Goal: Check status: Check status

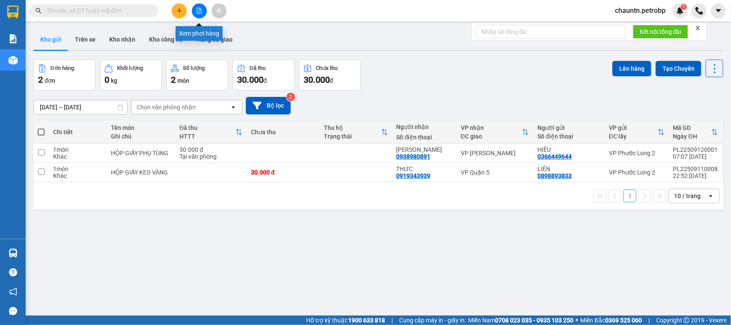
click at [195, 9] on button at bounding box center [199, 10] width 15 height 15
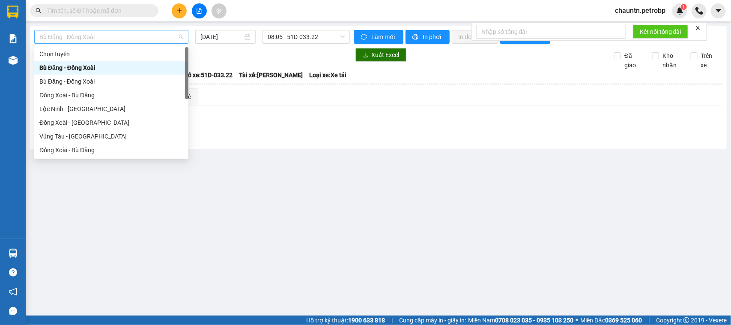
click at [147, 35] on span "Bù Đăng - Đồng Xoài" at bounding box center [111, 36] width 144 height 13
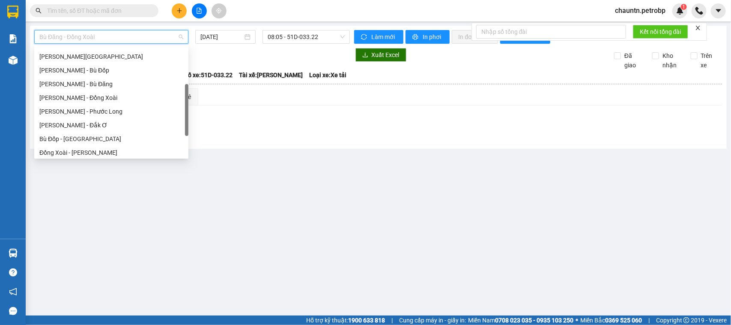
click at [96, 113] on div "[PERSON_NAME] - Phước Long" at bounding box center [111, 111] width 144 height 9
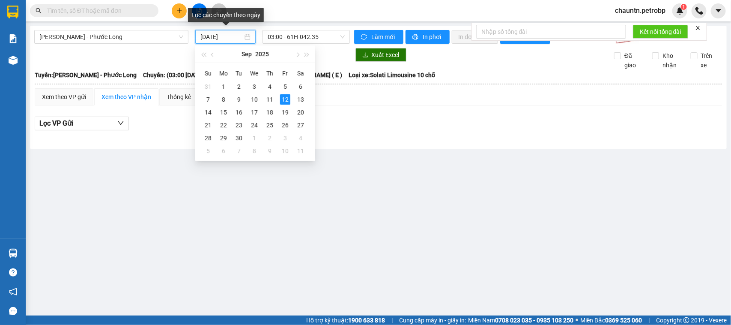
click at [241, 39] on input "12/09/2025" at bounding box center [221, 36] width 42 height 9
click at [273, 102] on div "11" at bounding box center [270, 99] width 10 height 10
type input "11/09/2025"
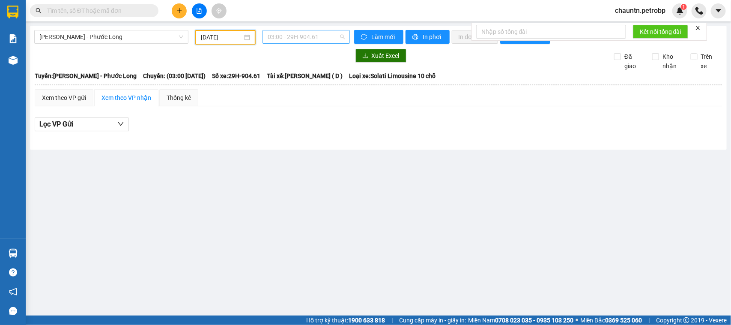
click at [306, 37] on span "03:00 - 29H-904.61" at bounding box center [306, 36] width 77 height 13
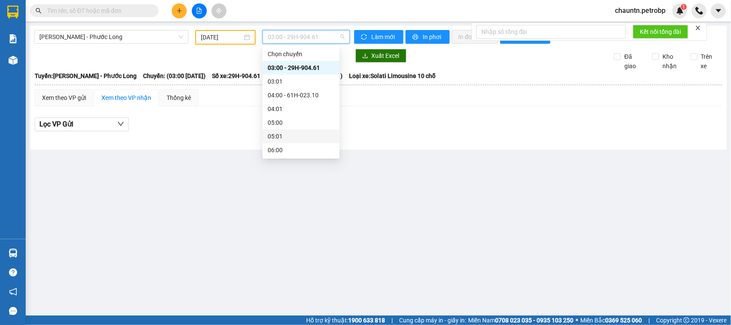
scroll to position [107, 0]
click at [311, 146] on div "09:05 - 93H-023.04" at bounding box center [301, 153] width 77 height 14
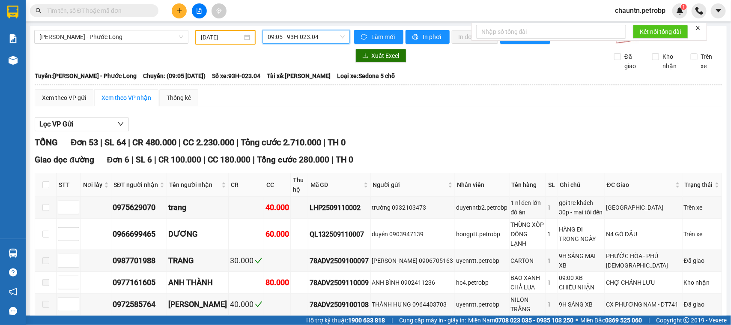
click at [313, 35] on span "09:05 - 93H-023.04" at bounding box center [306, 36] width 77 height 13
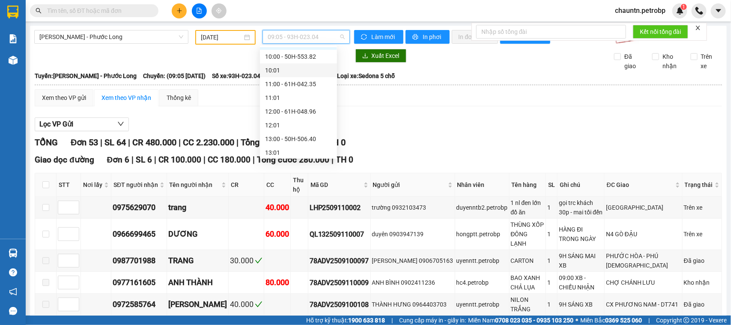
scroll to position [270, 0]
click at [308, 143] on div "14:05 - 50H-074.37" at bounding box center [298, 139] width 67 height 9
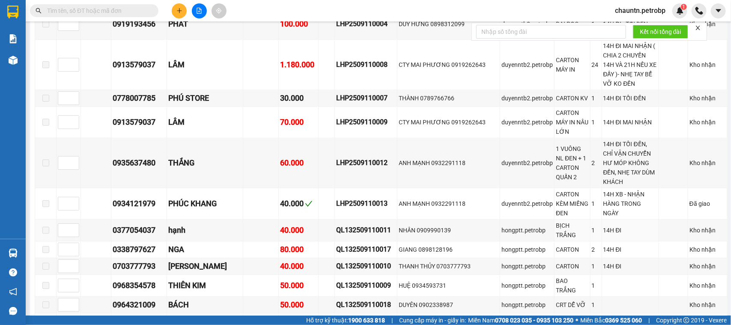
scroll to position [866, 0]
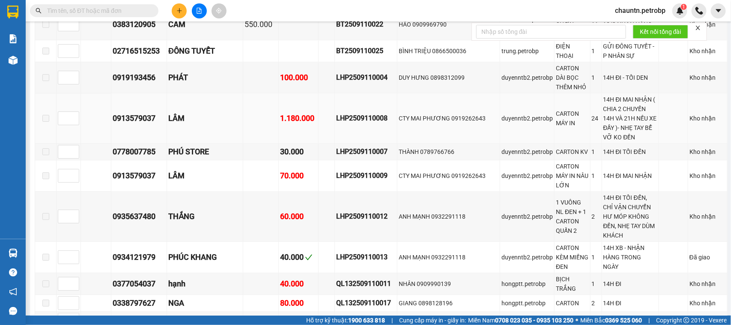
click at [365, 113] on div "LHP2509110008" at bounding box center [366, 118] width 60 height 11
copy div "LHP2509110008"
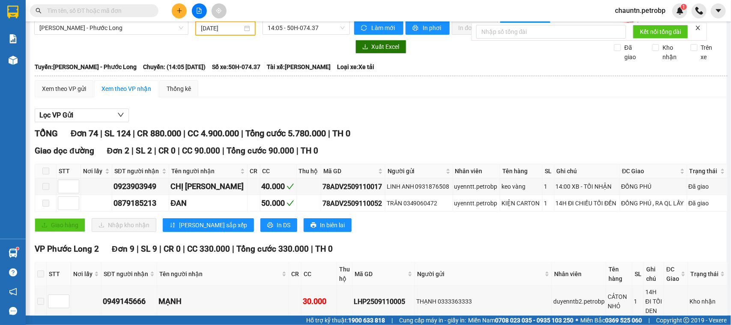
scroll to position [0, 0]
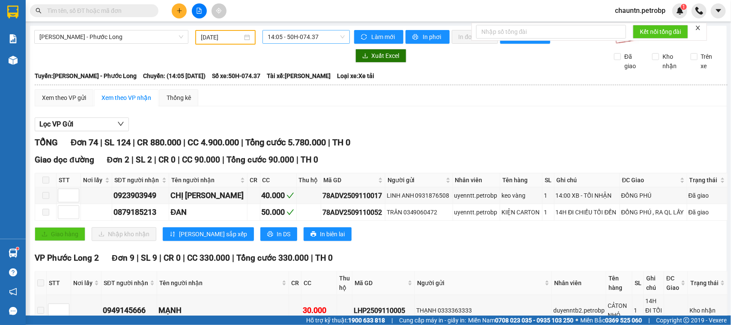
click at [290, 33] on span "14:05 - 50H-074.37" at bounding box center [306, 36] width 77 height 13
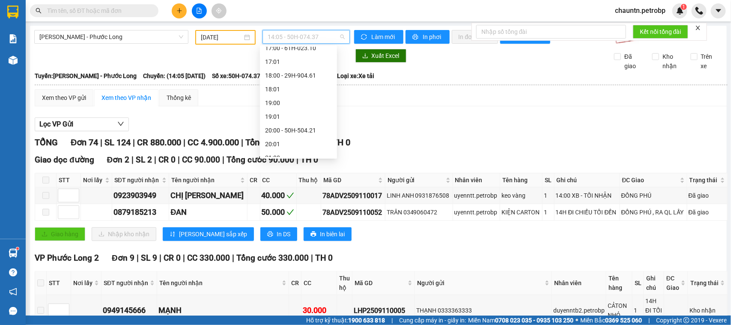
scroll to position [493, 0]
click at [298, 118] on div "21:05 - 50H-363.26" at bounding box center [298, 122] width 67 height 9
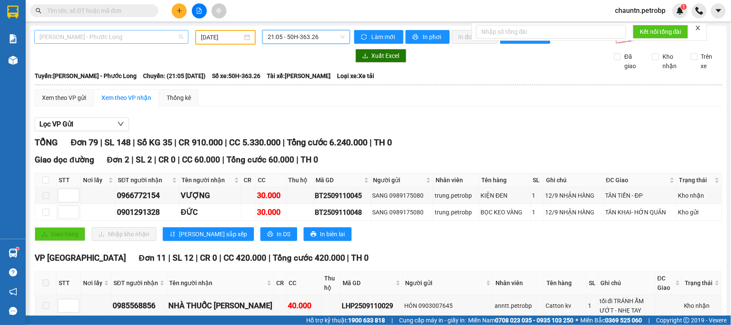
click at [127, 32] on span "[PERSON_NAME] - Phước Long" at bounding box center [111, 36] width 144 height 13
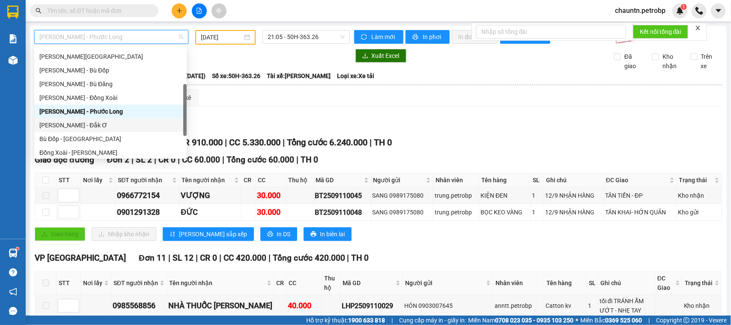
click at [98, 123] on div "Hồ Chí Minh - Đắk Ơ" at bounding box center [110, 124] width 142 height 9
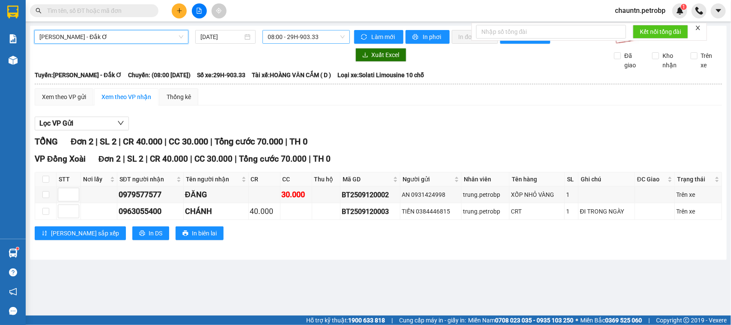
click at [277, 38] on span "08:00 - 29H-903.33" at bounding box center [306, 36] width 77 height 13
click at [222, 38] on input "12/09/2025" at bounding box center [221, 36] width 42 height 9
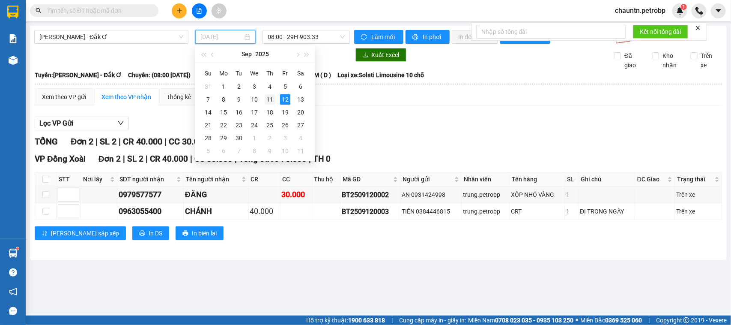
click at [266, 95] on div "11" at bounding box center [270, 99] width 10 height 10
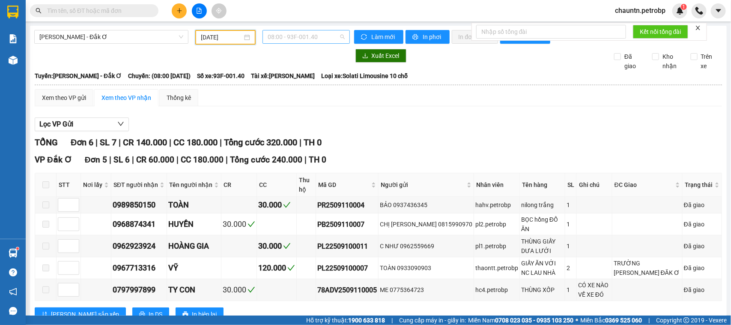
click at [299, 35] on span "08:00 - 93F-001.40" at bounding box center [306, 36] width 77 height 13
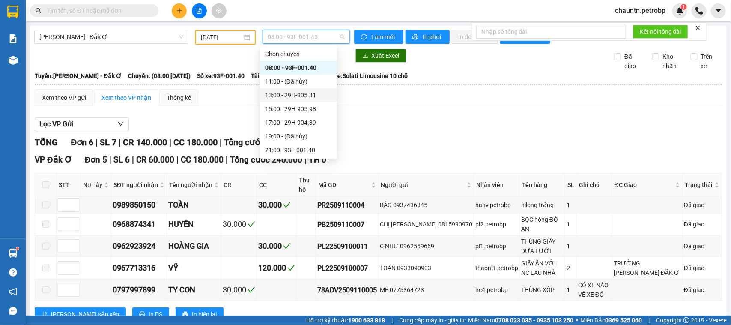
click at [305, 97] on div "13:00 - 29H-905.31" at bounding box center [298, 94] width 67 height 9
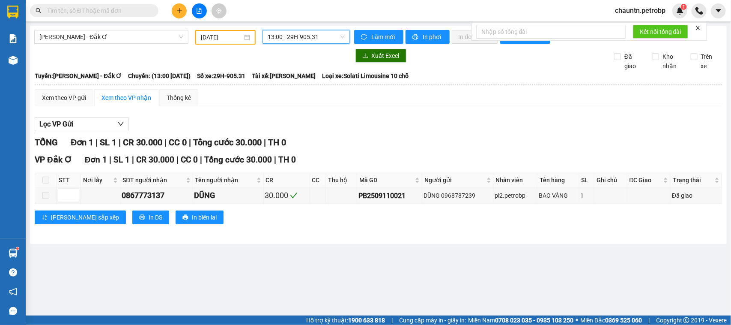
click at [305, 39] on span "13:00 - 29H-905.31" at bounding box center [306, 36] width 77 height 13
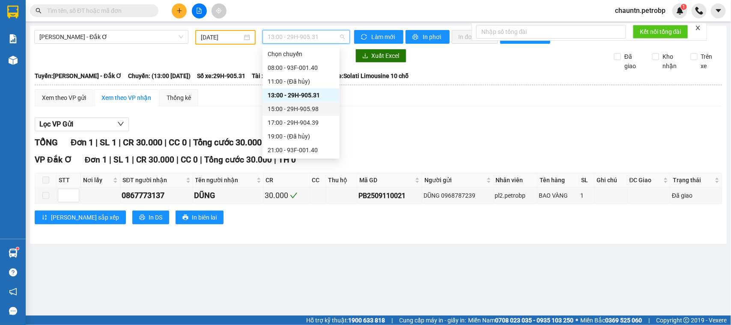
click at [304, 106] on div "15:00 - 29H-905.98" at bounding box center [301, 108] width 67 height 9
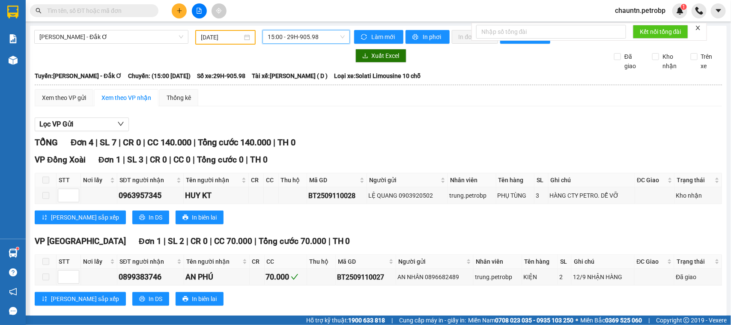
click at [302, 37] on span "15:00 - 29H-905.98" at bounding box center [306, 36] width 77 height 13
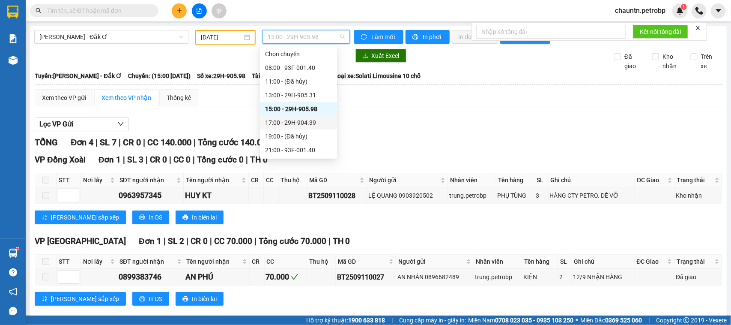
click at [296, 120] on div "17:00 - 29H-904.39" at bounding box center [298, 122] width 67 height 9
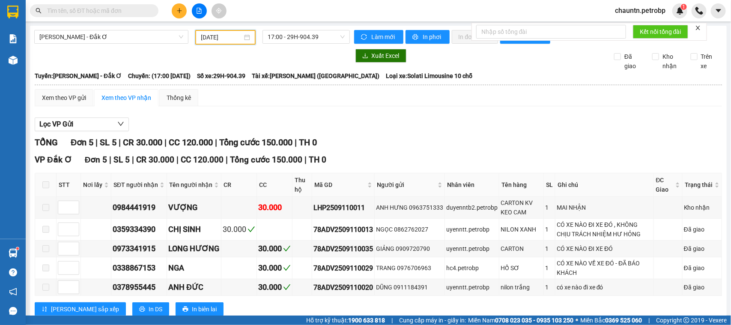
drag, startPoint x: 216, startPoint y: 39, endPoint x: 215, endPoint y: 48, distance: 9.5
click at [215, 42] on div "11/09/2025" at bounding box center [225, 37] width 60 height 15
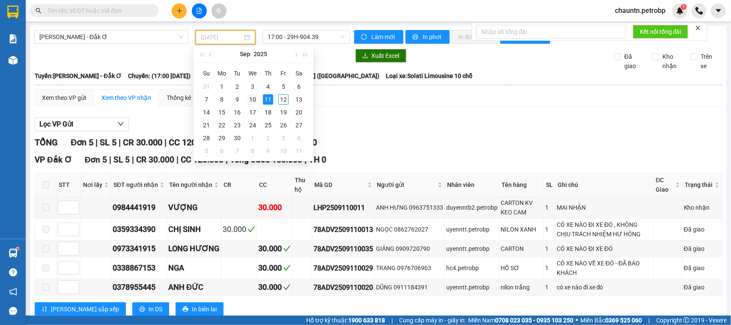
click at [255, 100] on div "10" at bounding box center [253, 99] width 10 height 10
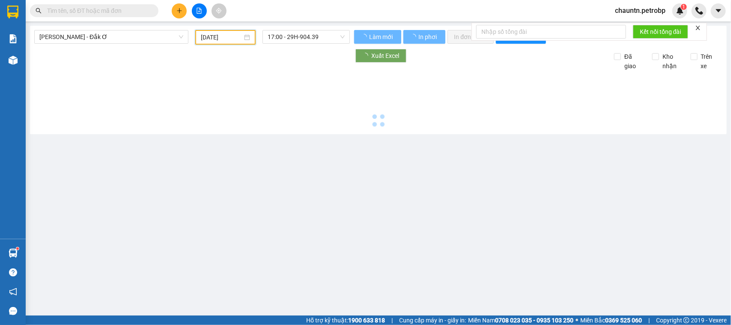
type input "10/09/2025"
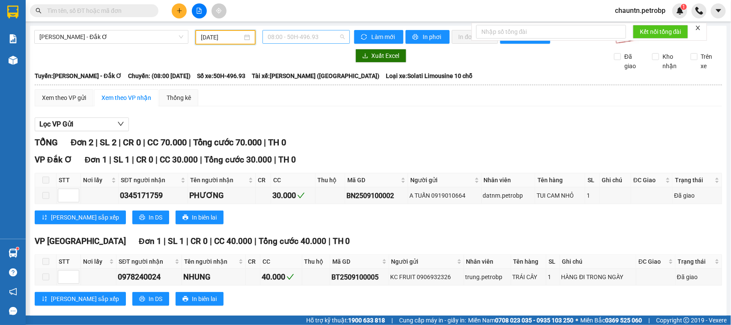
click at [301, 37] on span "08:00 - 50H-496.93" at bounding box center [306, 36] width 77 height 13
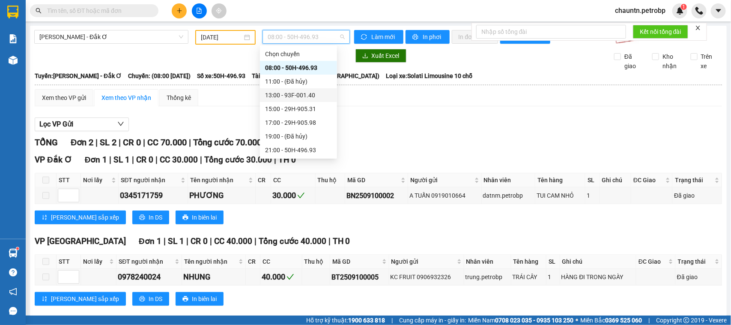
click at [305, 98] on div "13:00 - 93F-001.40" at bounding box center [298, 94] width 67 height 9
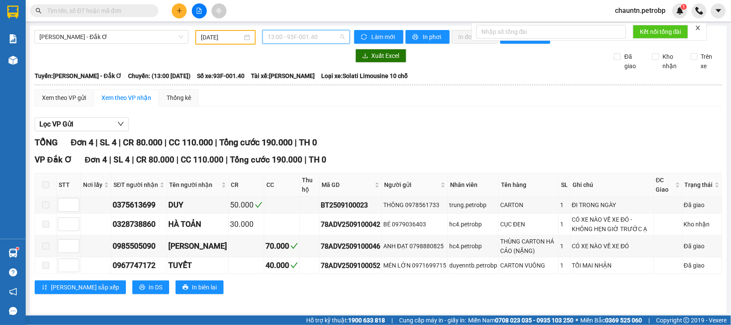
click at [281, 39] on span "13:00 - 93F-001.40" at bounding box center [306, 36] width 77 height 13
click at [234, 125] on div "Lọc VP Gửi" at bounding box center [378, 124] width 687 height 14
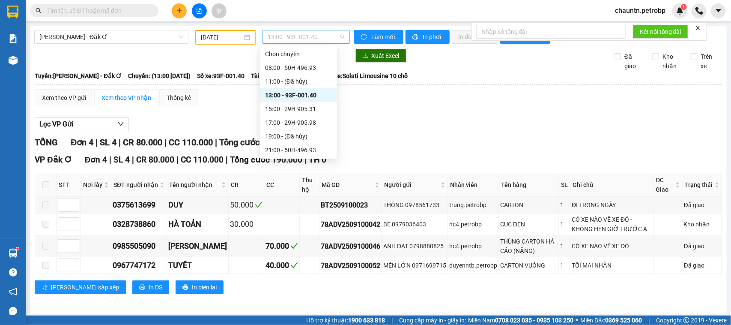
click at [294, 34] on span "13:00 - 93F-001.40" at bounding box center [306, 36] width 77 height 13
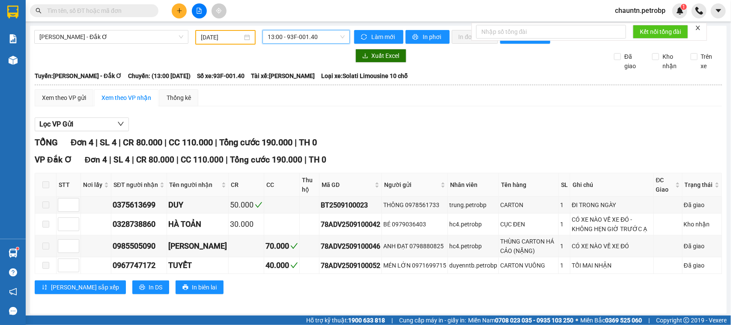
click at [286, 36] on span "13:00 - 93F-001.40" at bounding box center [306, 36] width 77 height 13
click at [163, 42] on span "Hồ Chí Minh - Đắk Ơ" at bounding box center [111, 36] width 144 height 13
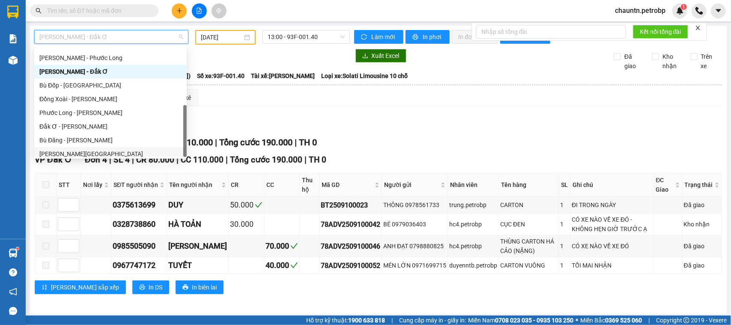
scroll to position [178, 0]
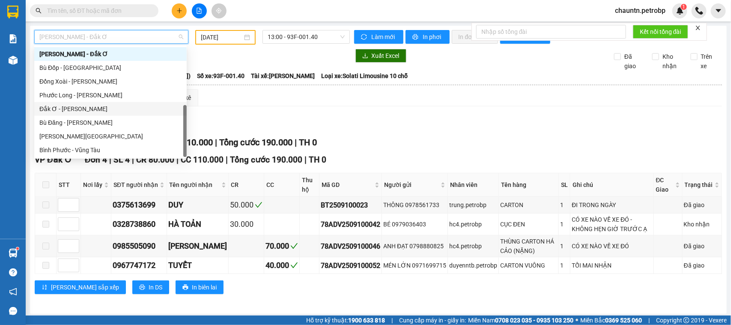
click at [93, 110] on div "Đắk Ơ - Hồ Chí Minh" at bounding box center [110, 108] width 142 height 9
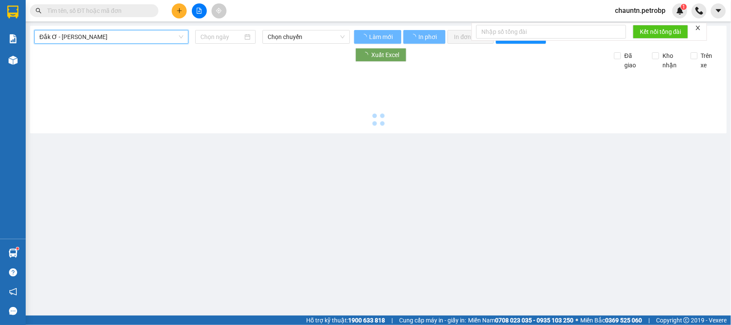
type input "12/09/2025"
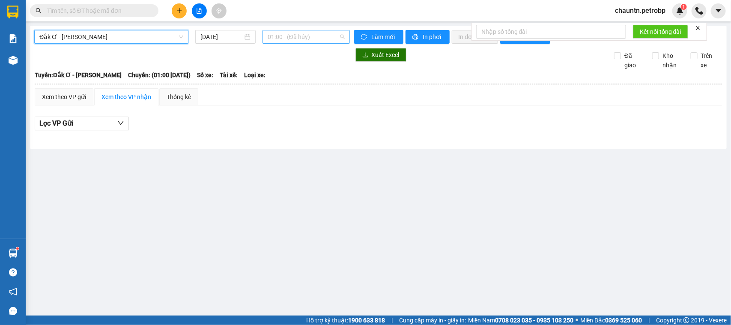
click at [302, 37] on span "01:00 - (Đã hủy)" at bounding box center [306, 36] width 77 height 13
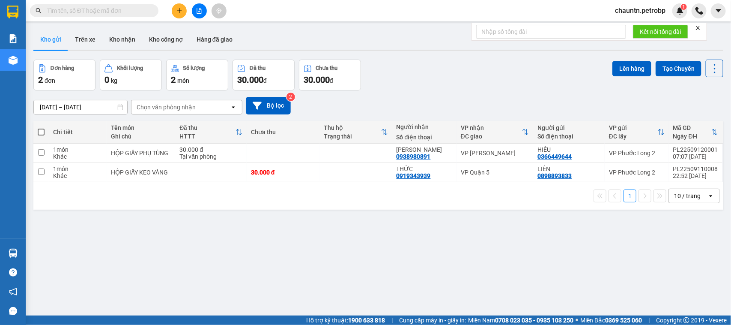
click at [106, 12] on input "text" at bounding box center [97, 10] width 101 height 9
paste input "LHP2509110008"
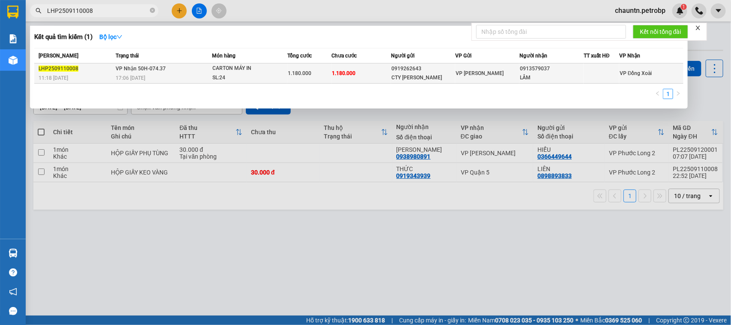
type input "LHP2509110008"
click at [374, 82] on td "1.180.000" at bounding box center [361, 73] width 59 height 20
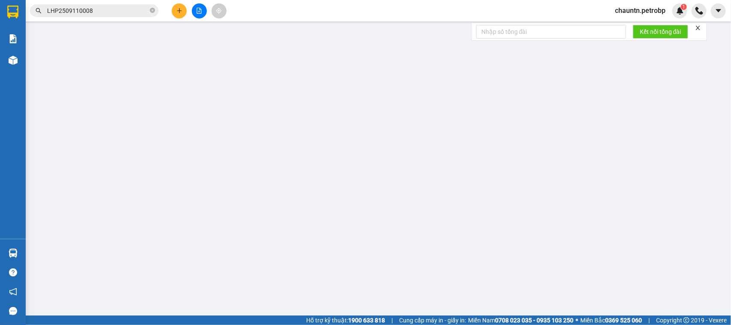
type input "0919262643"
type input "CTY MAI PHƯƠNG"
type input "0913579037"
type input "LÂM"
type input "1.180.000"
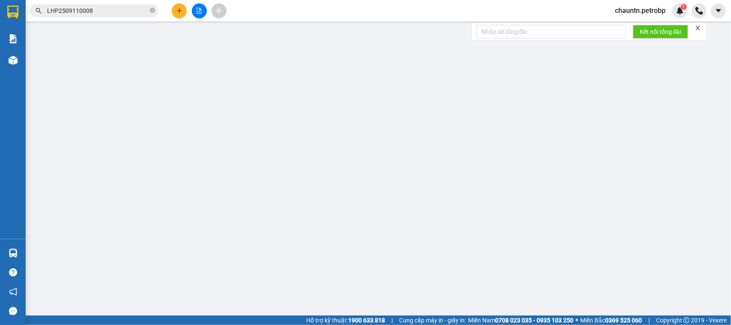
type input "1.180.000"
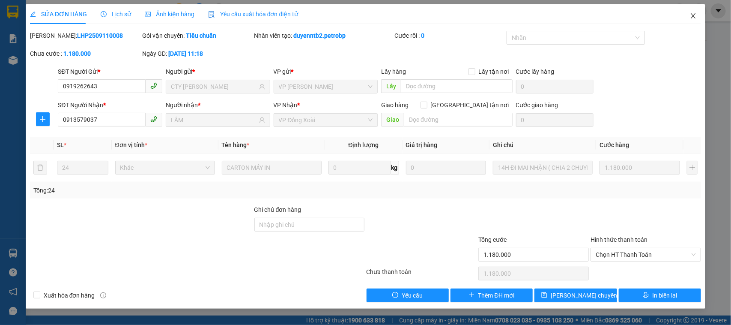
click at [692, 15] on icon "close" at bounding box center [693, 15] width 7 height 7
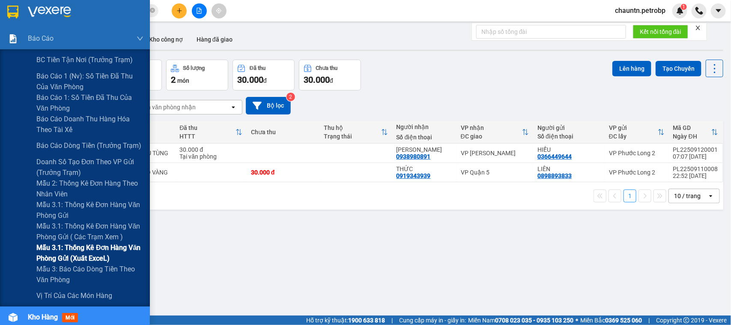
click at [84, 251] on span "Mẫu 3.1: Thống kê đơn hàng văn phòng gửi (Xuất ExceL)" at bounding box center [89, 252] width 107 height 21
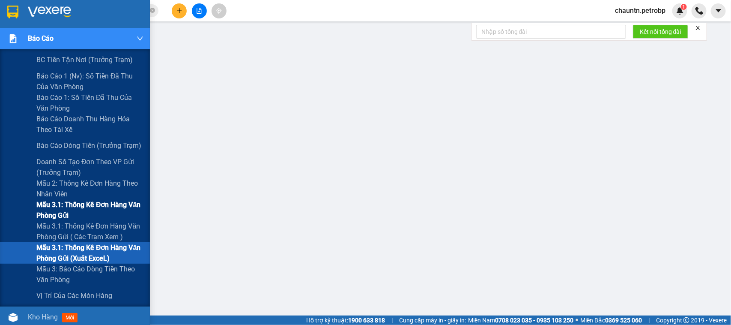
click at [69, 207] on span "Mẫu 3.1: Thống kê đơn hàng văn phòng gửi" at bounding box center [89, 209] width 107 height 21
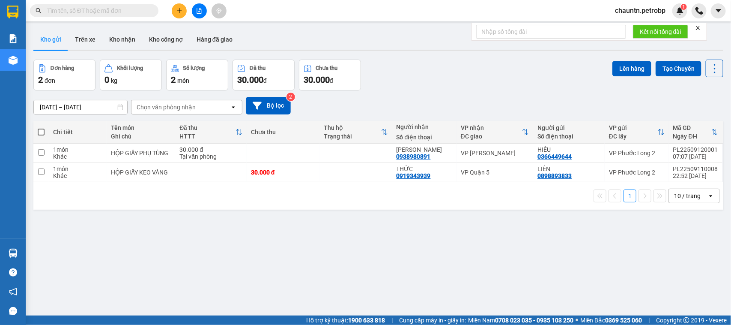
click at [87, 8] on input "text" at bounding box center [97, 10] width 101 height 9
paste input "PL22509110005"
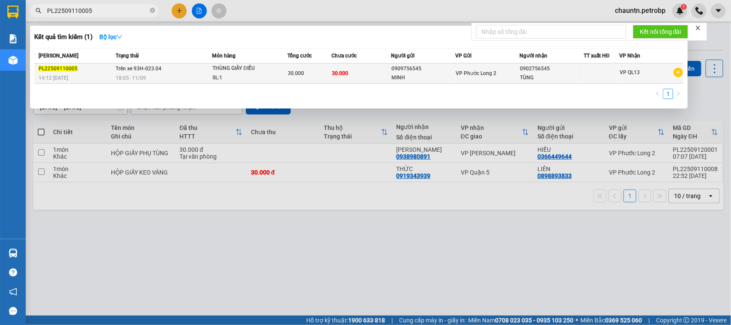
type input "PL22509110005"
click at [262, 76] on div "SL: 1" at bounding box center [244, 77] width 64 height 9
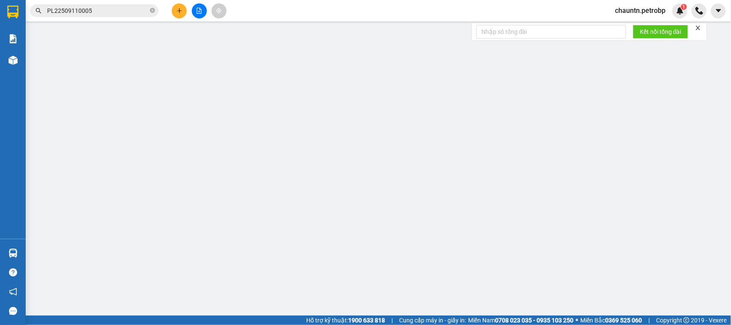
type input "0909756545"
type input "0902756545"
type input "30.000"
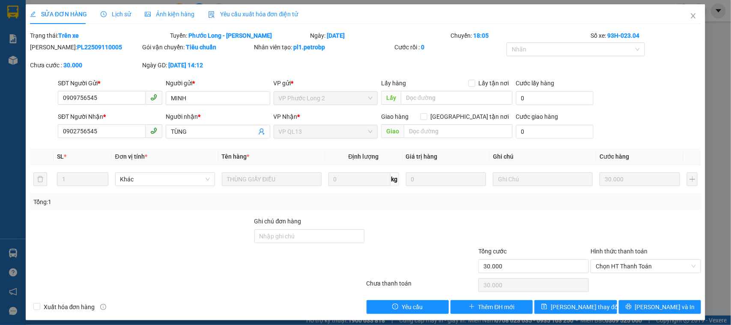
click at [117, 14] on span "Lịch sử" at bounding box center [116, 14] width 30 height 7
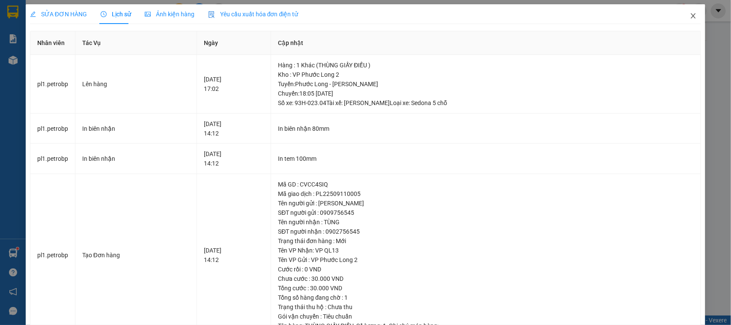
click at [690, 18] on icon "close" at bounding box center [693, 15] width 7 height 7
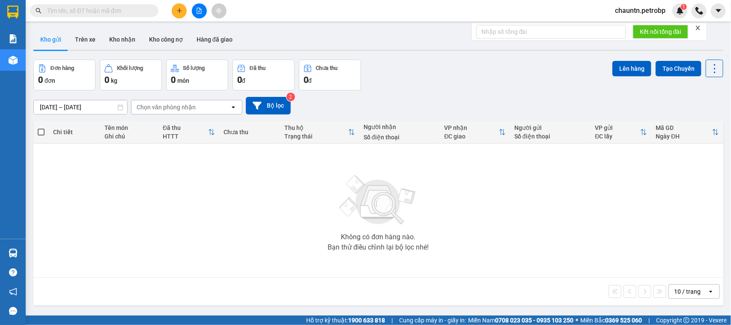
click at [96, 11] on input "text" at bounding box center [97, 10] width 101 height 9
click at [132, 9] on input "text" at bounding box center [97, 10] width 101 height 9
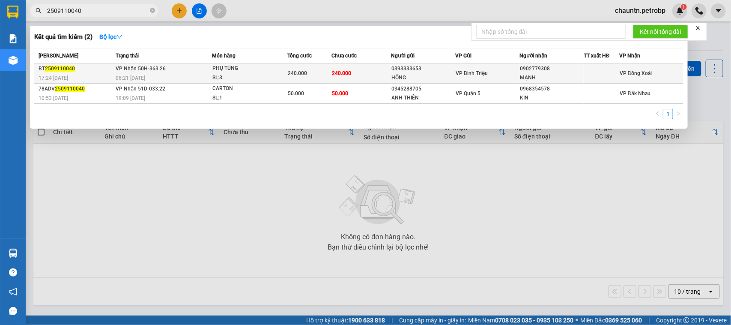
type input "2509110040"
click at [299, 76] on span "240.000" at bounding box center [297, 73] width 19 height 6
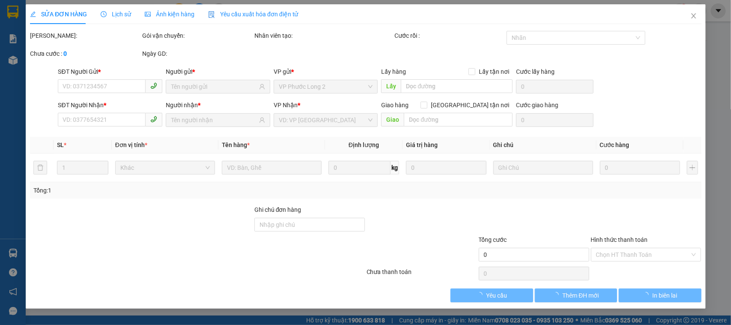
type input "0393333653"
type input "HỒNG"
type input "0902779308"
type input "MẠNH"
type input "240.000"
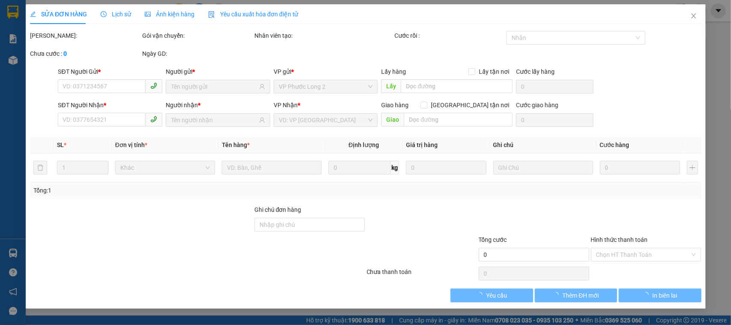
type input "240.000"
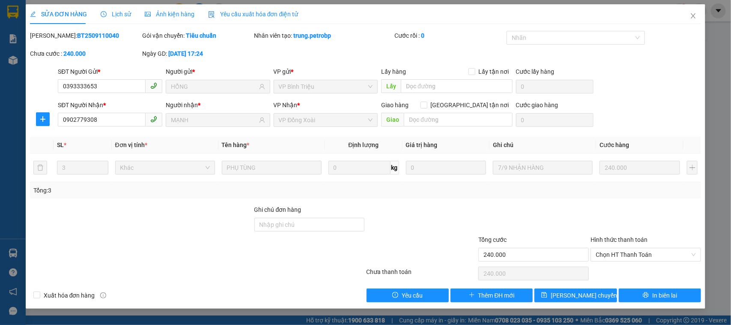
click at [118, 14] on span "Lịch sử" at bounding box center [116, 14] width 30 height 7
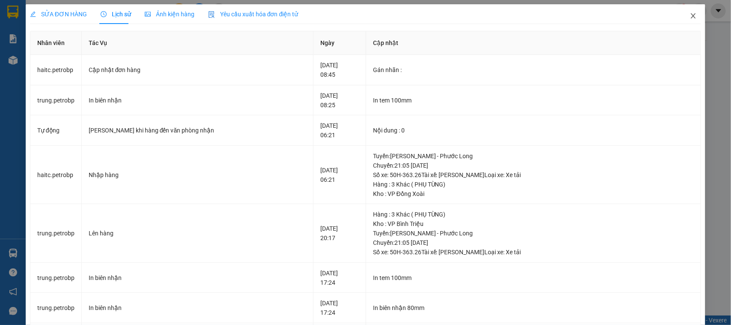
click at [691, 15] on icon "close" at bounding box center [693, 15] width 5 height 5
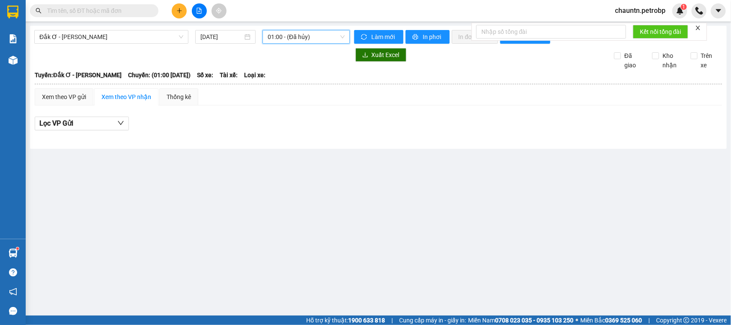
click at [296, 38] on span "01:00 - (Đã hủy)" at bounding box center [306, 36] width 77 height 13
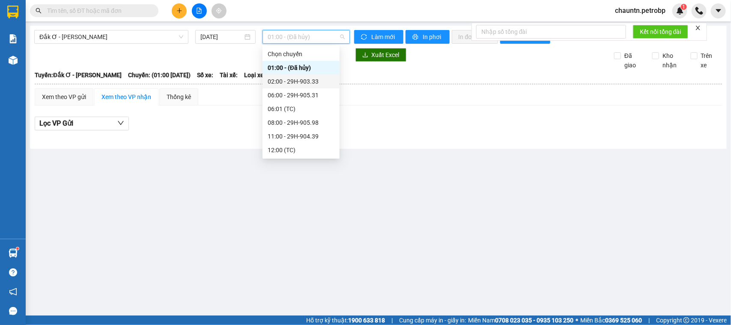
click at [302, 81] on div "02:00 - 29H-903.33" at bounding box center [301, 81] width 67 height 9
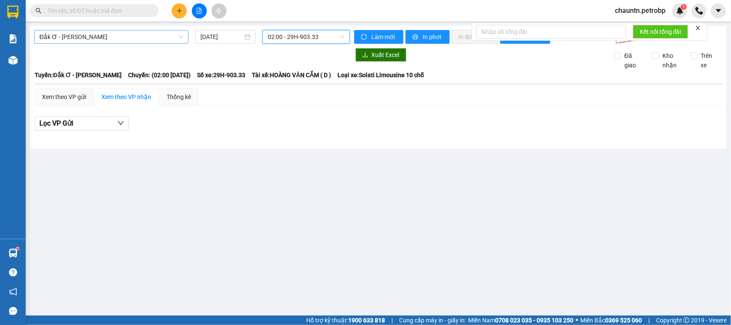
click at [136, 37] on span "Đắk Ơ - [PERSON_NAME]" at bounding box center [111, 36] width 144 height 13
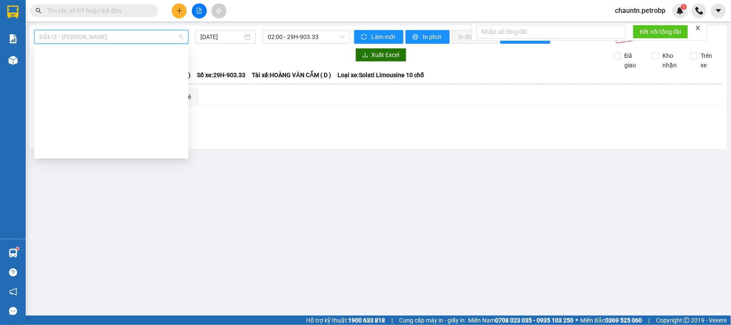
click at [91, 227] on div "[PERSON_NAME] - Đắk Ơ" at bounding box center [111, 231] width 144 height 9
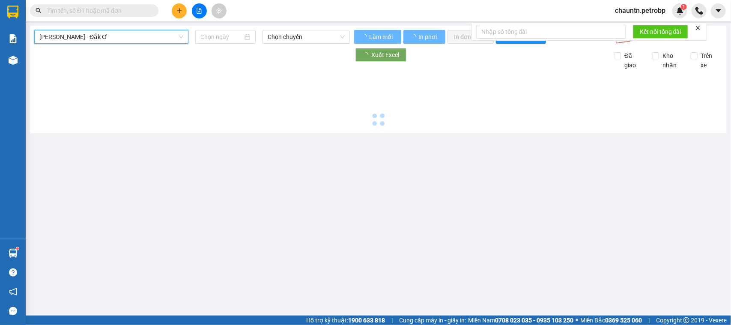
type input "[DATE]"
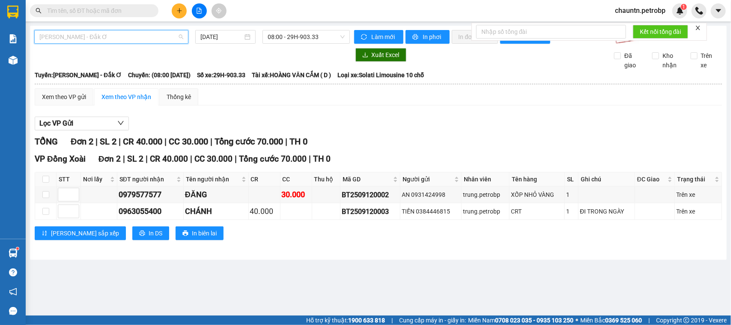
click at [161, 37] on span "[PERSON_NAME] - Đắk Ơ" at bounding box center [111, 36] width 144 height 13
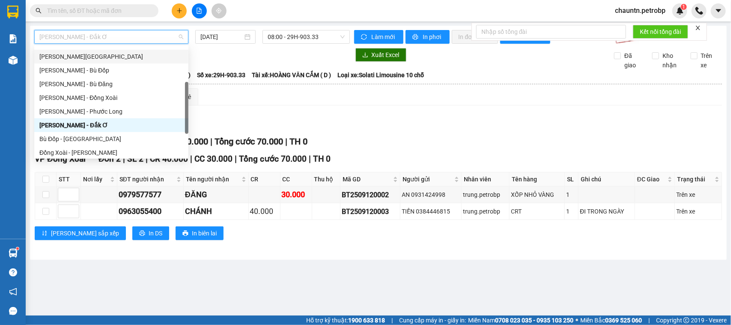
scroll to position [107, 0]
click at [106, 111] on div "[PERSON_NAME] - Phước Long" at bounding box center [111, 111] width 144 height 9
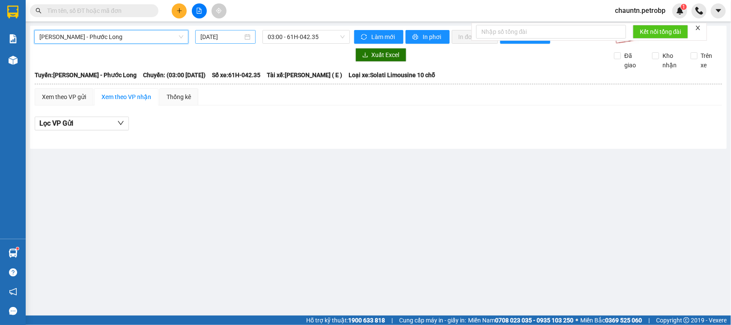
click at [225, 39] on input "[DATE]" at bounding box center [221, 36] width 42 height 9
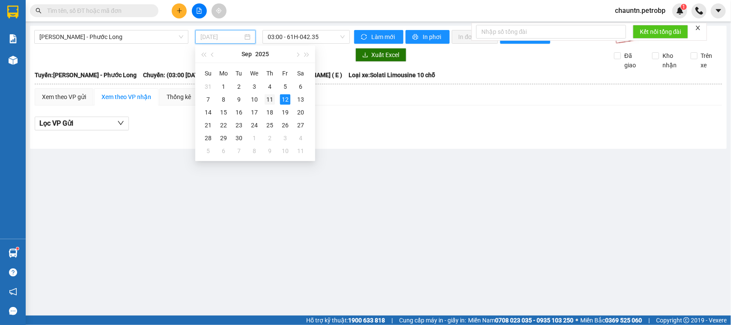
click at [265, 101] on div "11" at bounding box center [270, 99] width 10 height 10
type input "[DATE]"
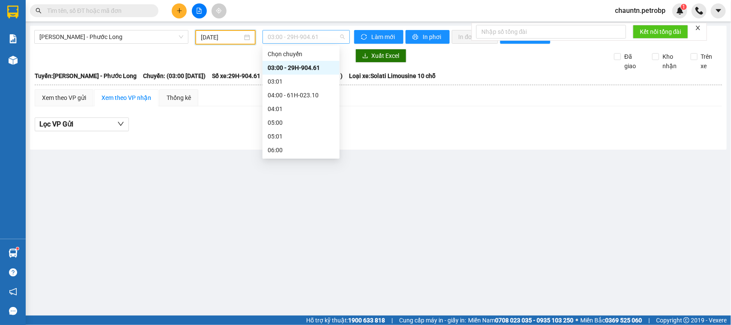
click at [298, 42] on span "03:00 - 29H-904.61" at bounding box center [306, 36] width 77 height 13
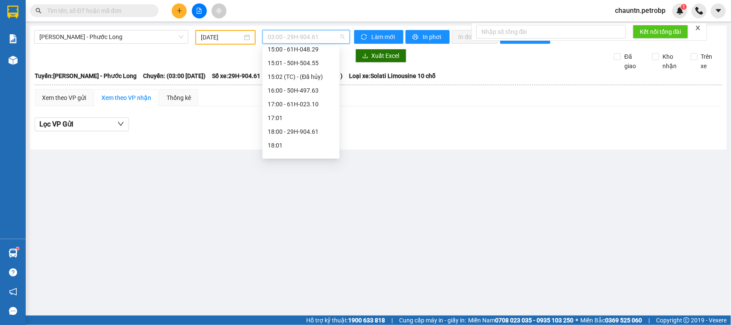
scroll to position [493, 0]
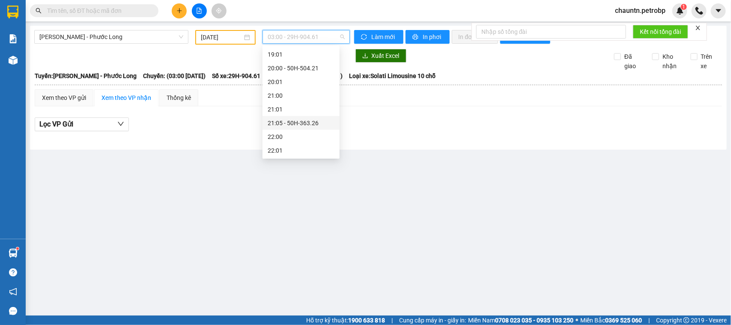
click at [306, 124] on div "21:05 - 50H-363.26" at bounding box center [301, 122] width 67 height 9
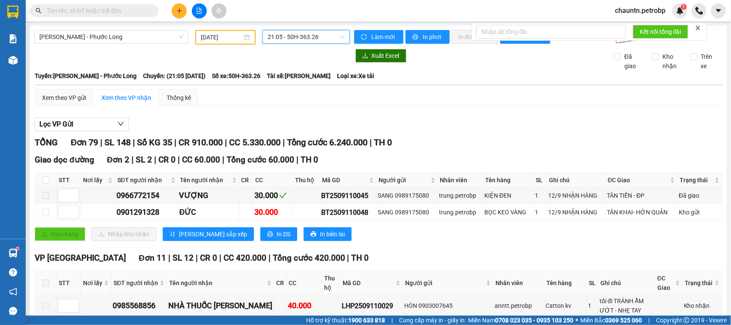
click at [295, 35] on span "21:05 - 50H-363.26" at bounding box center [306, 36] width 77 height 13
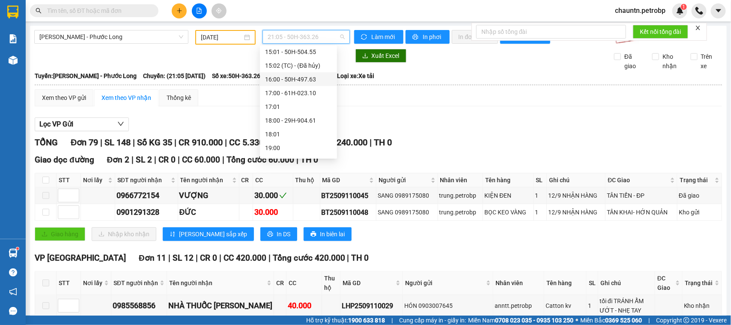
scroll to position [332, 0]
click at [299, 74] on div "14:05 - 50H-074.37" at bounding box center [298, 77] width 67 height 9
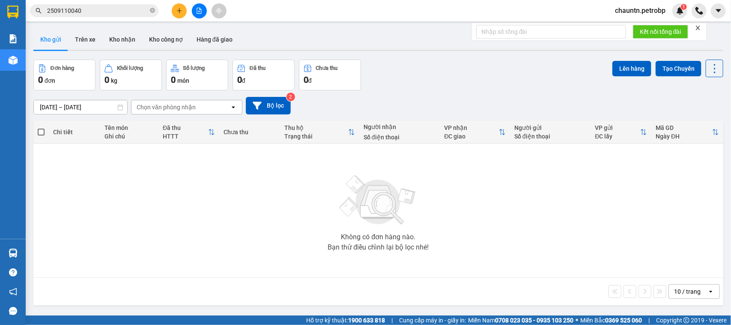
click at [104, 13] on input "2509110040" at bounding box center [97, 10] width 101 height 9
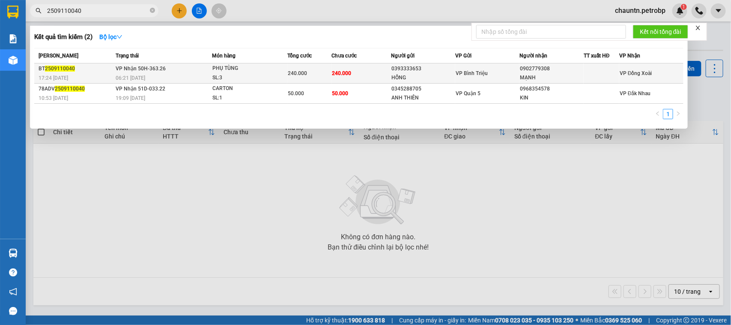
click at [199, 74] on div "06:21 [DATE]" at bounding box center [164, 77] width 96 height 9
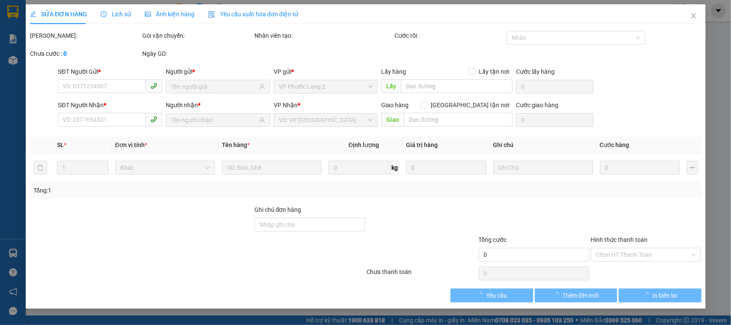
type input "0393333653"
type input "HỒNG"
type input "0902779308"
type input "MẠNH"
type input "240.000"
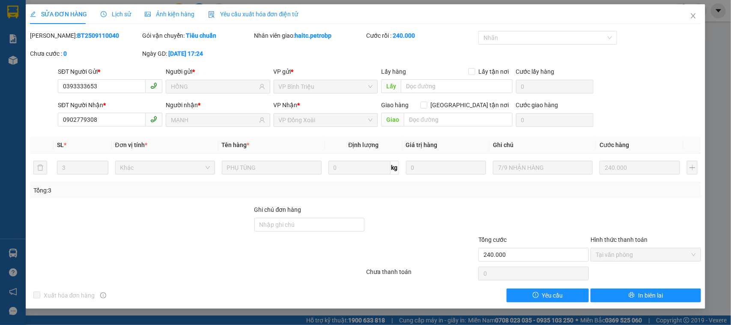
click at [113, 16] on span "Lịch sử" at bounding box center [116, 14] width 30 height 7
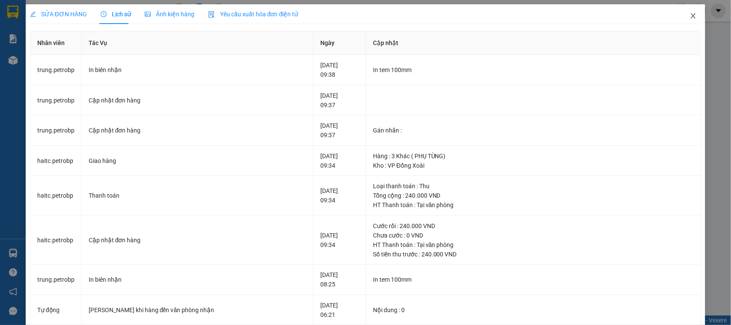
click at [691, 17] on icon "close" at bounding box center [693, 15] width 5 height 5
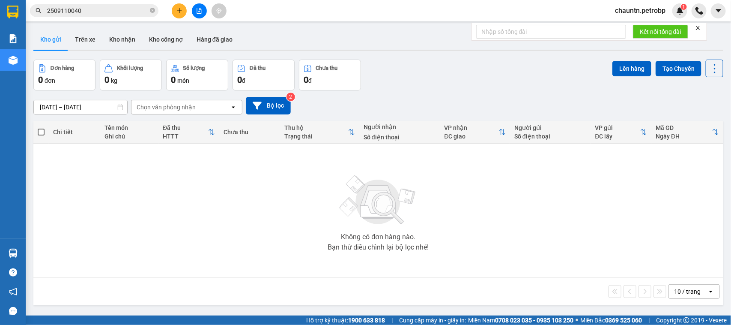
click at [101, 16] on span "2509110040" at bounding box center [94, 10] width 129 height 13
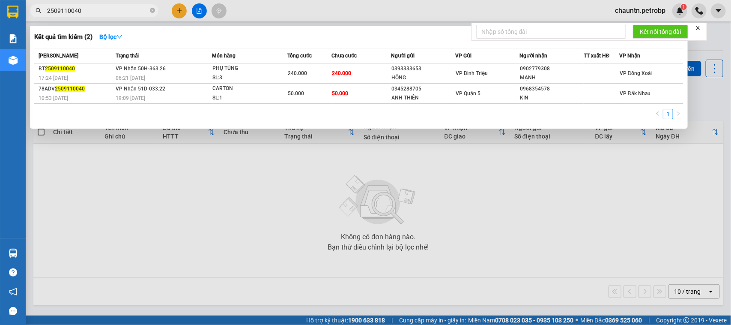
click at [101, 12] on input "2509110040" at bounding box center [97, 10] width 101 height 9
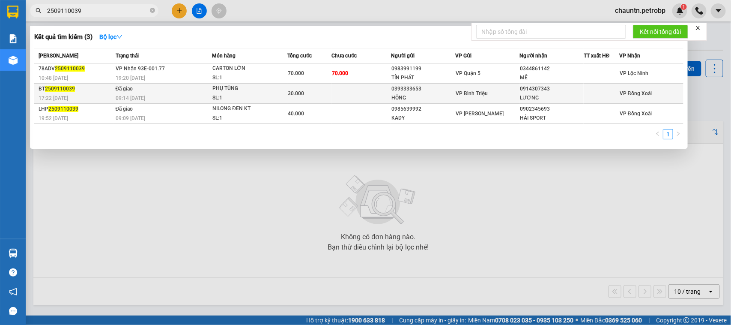
type input "2509110039"
click at [316, 99] on td "30.000" at bounding box center [309, 94] width 45 height 20
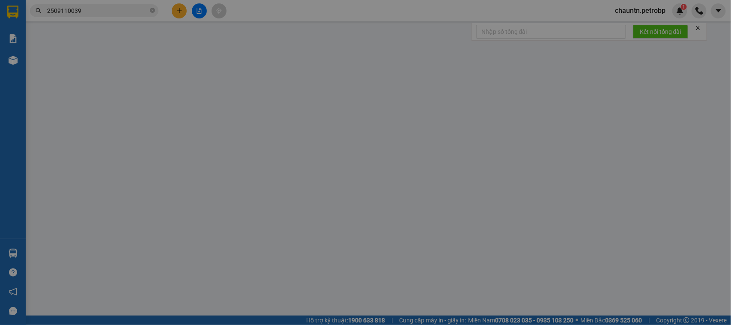
type input "0393333653"
type input "HỒNG"
type input "0914307343"
type input "LƯƠNG"
type input "30.000"
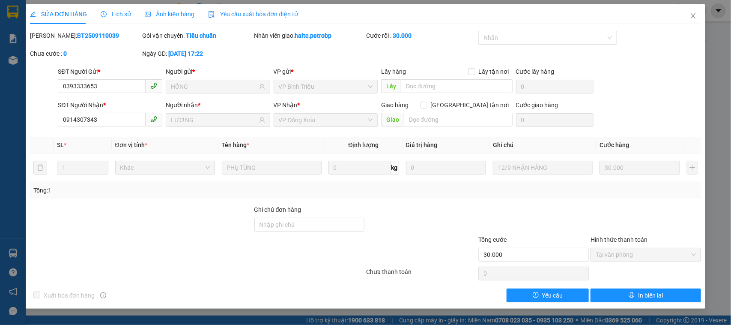
drag, startPoint x: 134, startPoint y: 14, endPoint x: 130, endPoint y: 16, distance: 4.4
click at [131, 15] on div "SỬA ĐƠN HÀNG Lịch sử Ảnh kiện hàng Yêu cầu xuất hóa đơn điện tử" at bounding box center [164, 14] width 269 height 20
click at [121, 15] on span "Lịch sử" at bounding box center [116, 14] width 30 height 7
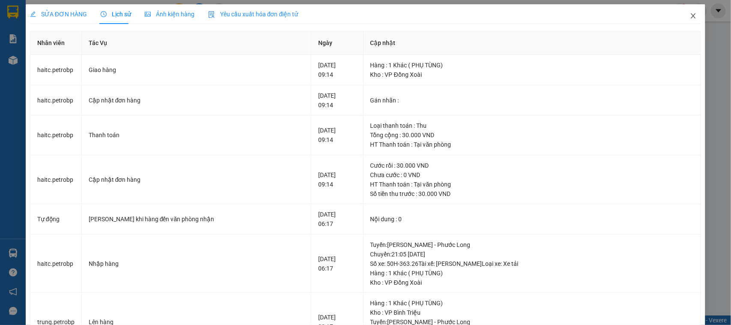
click at [690, 15] on icon "close" at bounding box center [693, 15] width 7 height 7
